Goal: Task Accomplishment & Management: Use online tool/utility

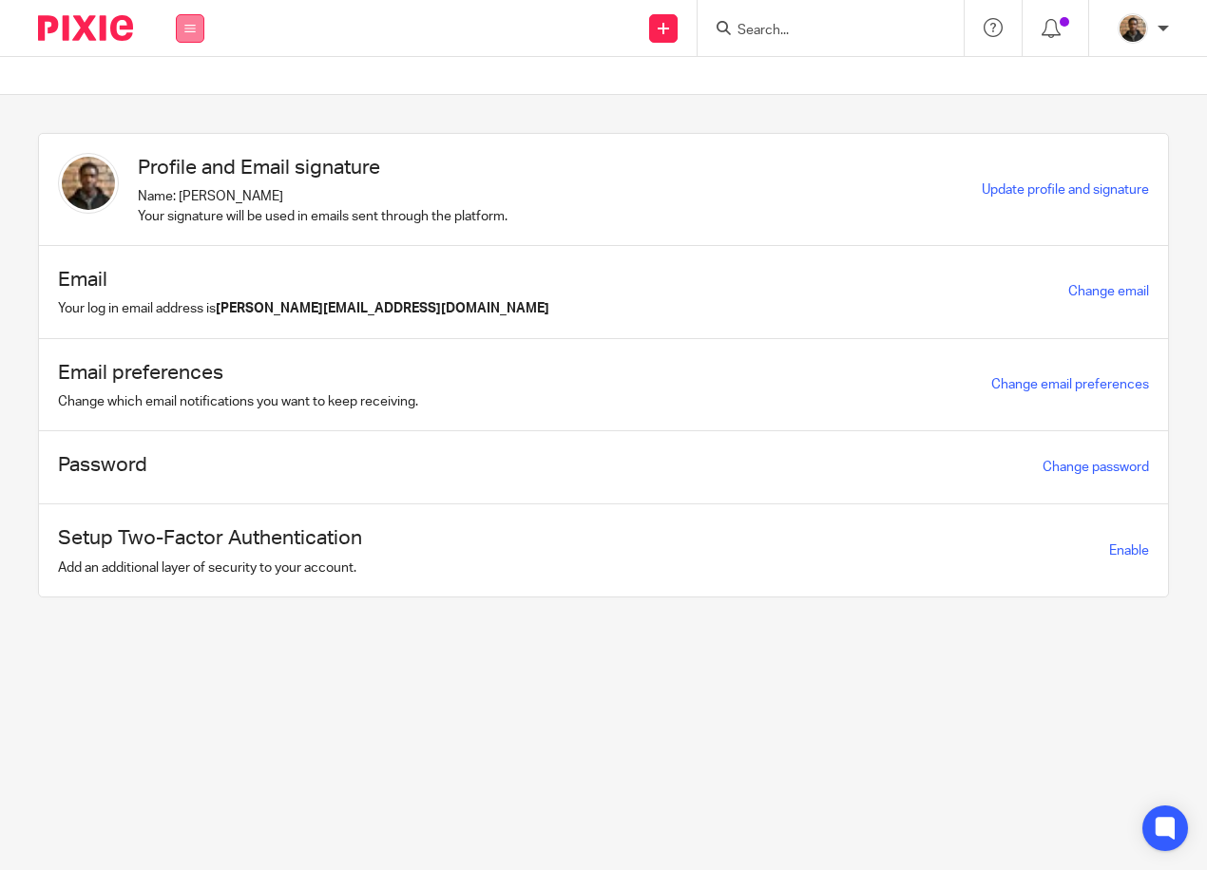
click at [196, 32] on button at bounding box center [190, 28] width 29 height 29
click at [188, 92] on link "Work" at bounding box center [178, 88] width 30 height 13
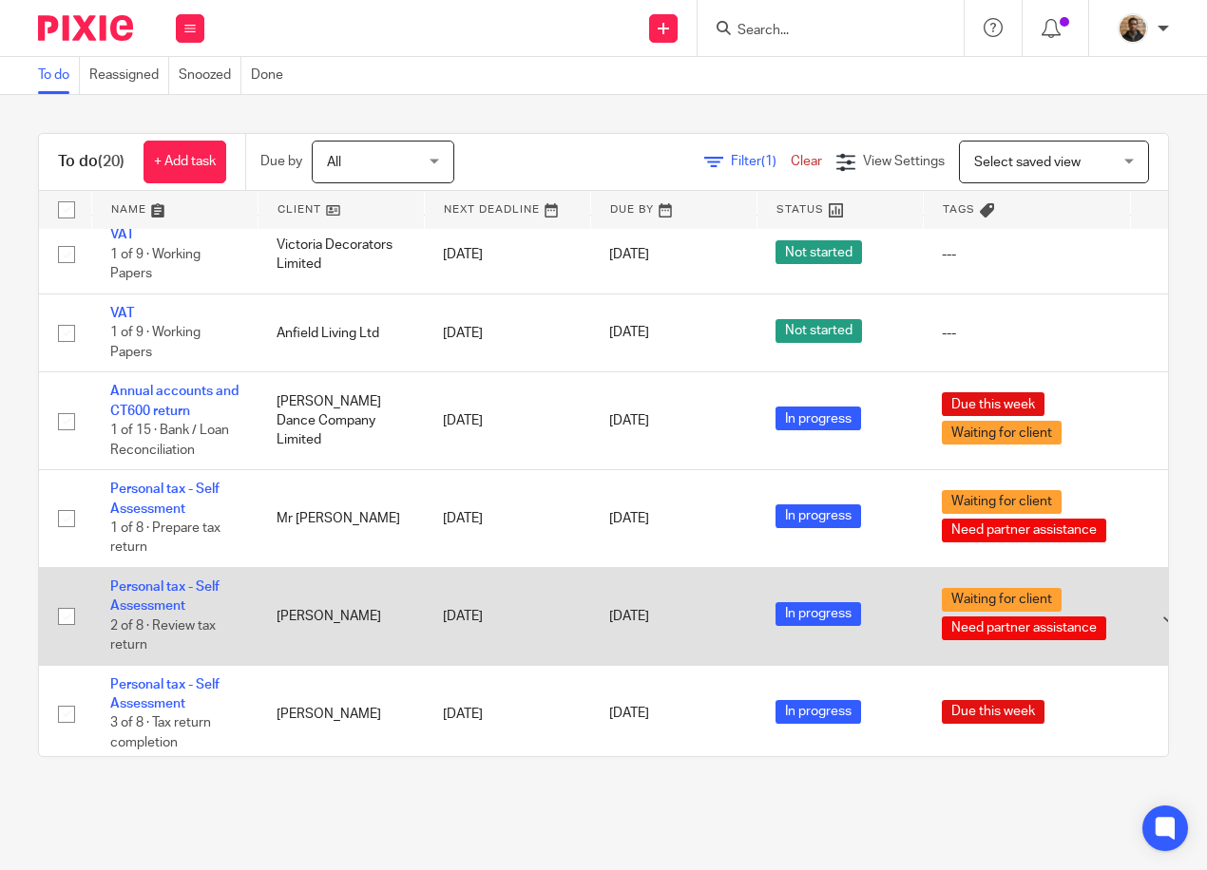
scroll to position [1356, 0]
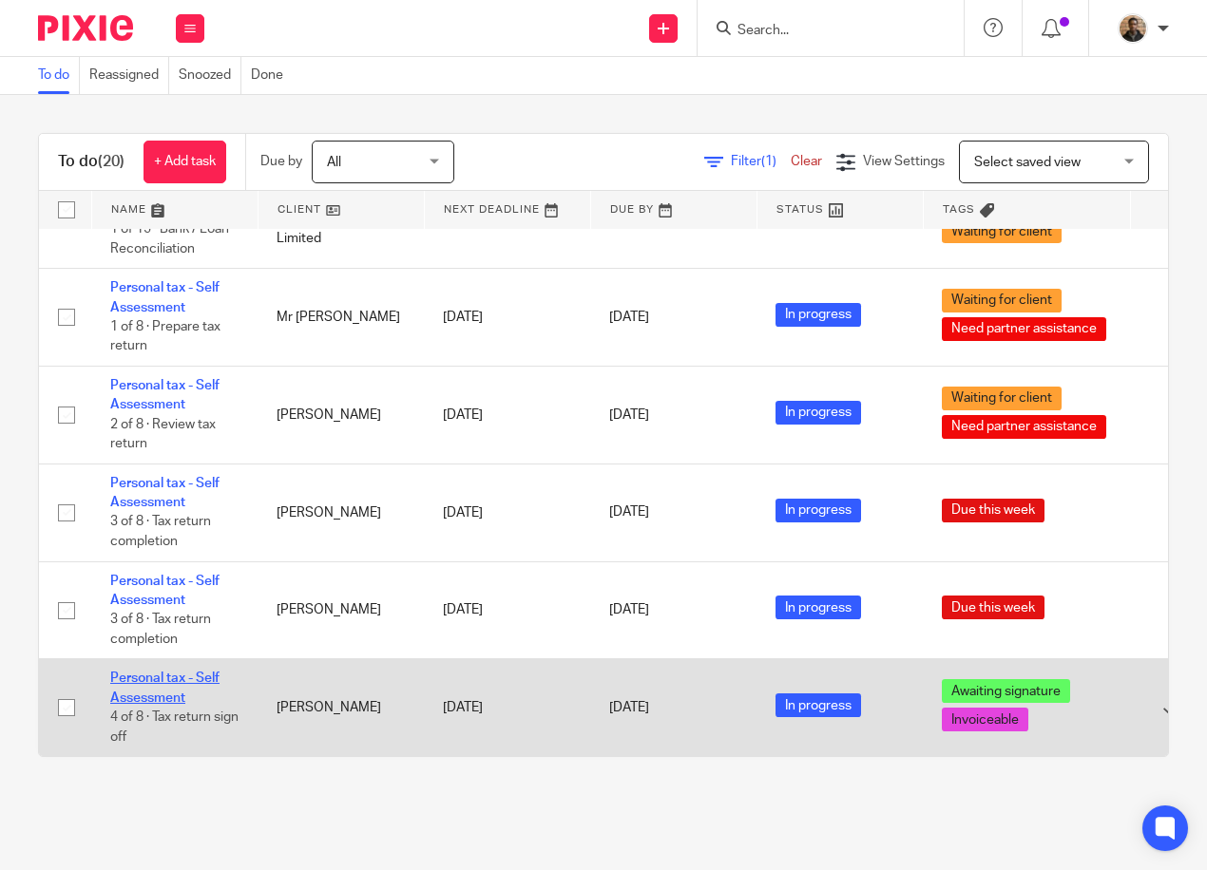
click at [187, 672] on link "Personal tax - Self Assessment" at bounding box center [164, 688] width 109 height 32
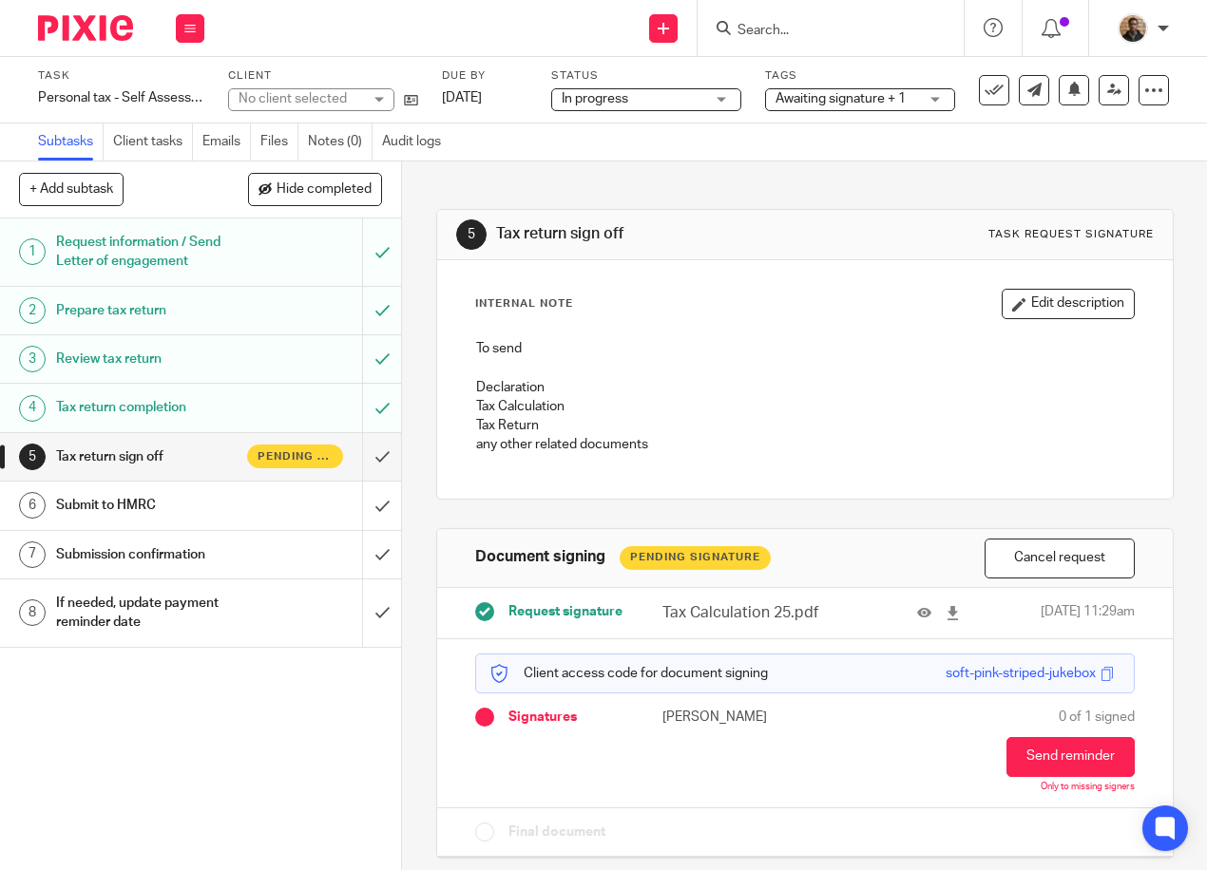
scroll to position [8, 0]
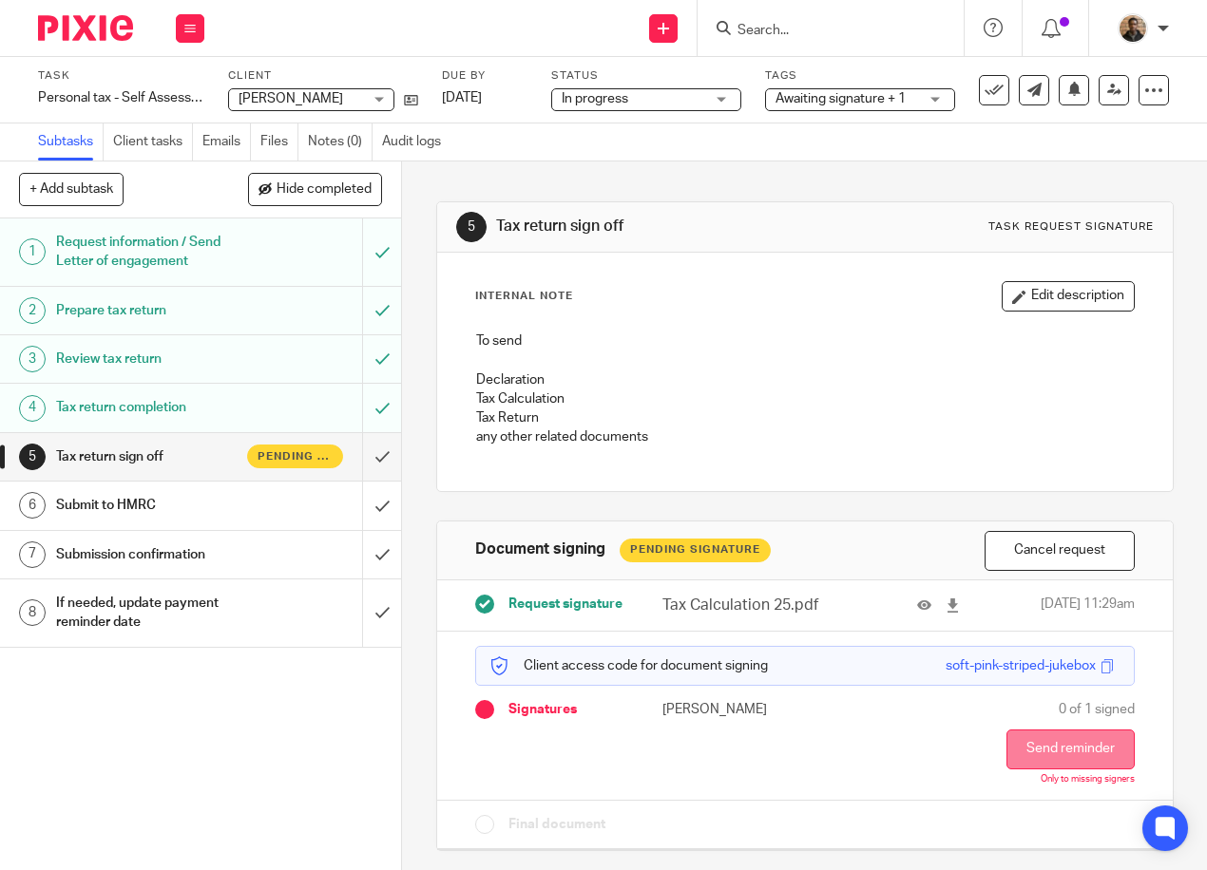
click at [1074, 746] on button "Send reminder" at bounding box center [1070, 750] width 128 height 40
click at [187, 12] on div "Work Email Clients Team Reports Settings" at bounding box center [190, 28] width 67 height 56
click at [189, 82] on link "Work" at bounding box center [180, 88] width 33 height 13
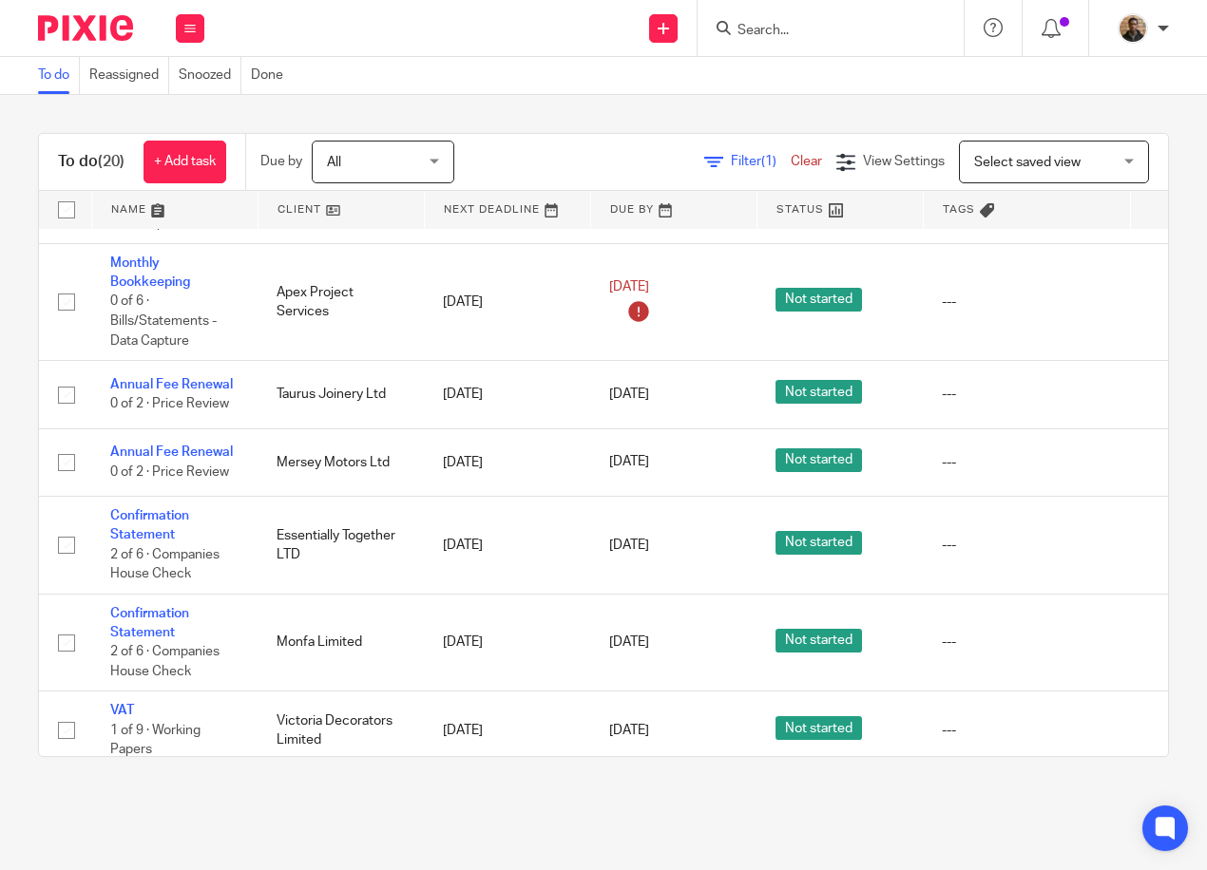
scroll to position [665, 0]
